Goal: Navigation & Orientation: Find specific page/section

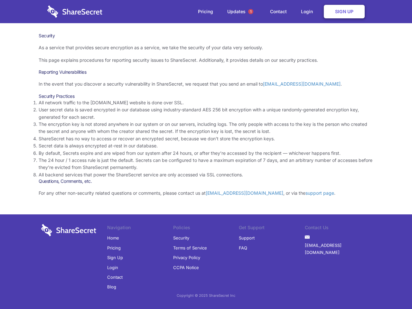
click at [206, 154] on li "By default, Secrets expire and are wiped from our system after 24 hours, or aft…" at bounding box center [206, 153] width 335 height 7
click at [251, 12] on span "1" at bounding box center [250, 11] width 5 height 5
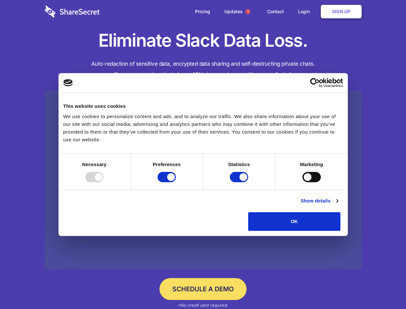
click at [104, 182] on div at bounding box center [94, 177] width 18 height 10
click at [176, 182] on input "Preferences" at bounding box center [167, 177] width 18 height 10
checkbox input "false"
click at [240, 182] on input "Statistics" at bounding box center [239, 177] width 18 height 10
checkbox input "false"
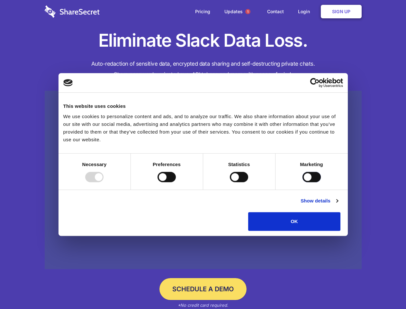
click at [303, 182] on input "Marketing" at bounding box center [312, 177] width 18 height 10
checkbox input "true"
click at [338, 205] on link "Show details" at bounding box center [319, 201] width 37 height 8
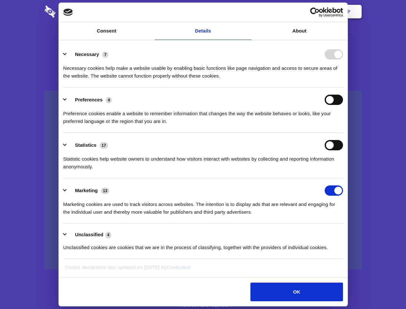
click at [343, 125] on div "Preference cookies enable a website to remember information that changes the wa…" at bounding box center [203, 115] width 280 height 20
click at [248, 12] on span "1" at bounding box center [247, 11] width 5 height 5
